Goal: Task Accomplishment & Management: Manage account settings

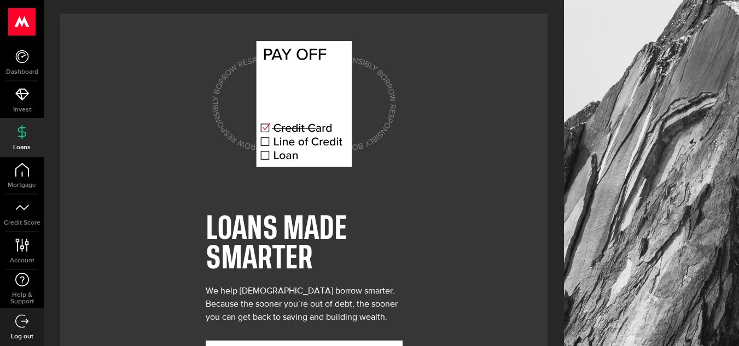
scroll to position [49, 0]
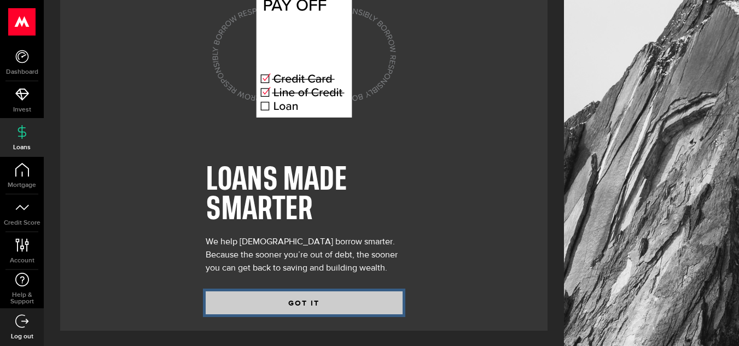
click at [305, 301] on button "GOT IT" at bounding box center [304, 303] width 197 height 23
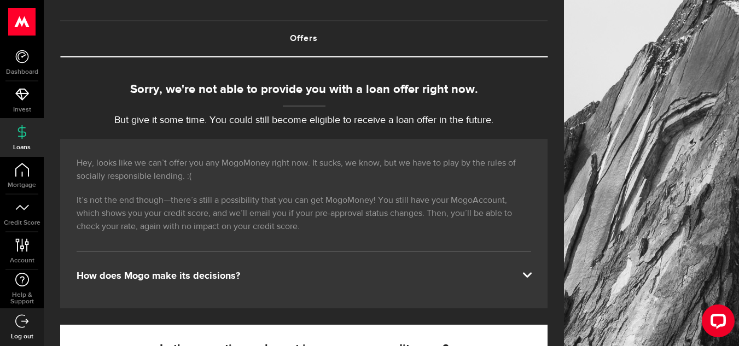
scroll to position [47, 0]
